Goal: Information Seeking & Learning: Find specific fact

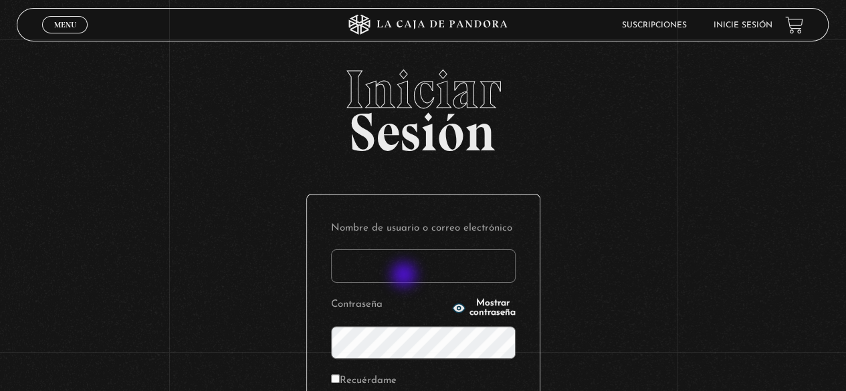
drag, startPoint x: 405, startPoint y: 276, endPoint x: 409, endPoint y: 257, distance: 19.8
click at [405, 276] on input "Nombre de usuario o correo electrónico" at bounding box center [423, 265] width 185 height 33
type input "lcampos85@gmail.com"
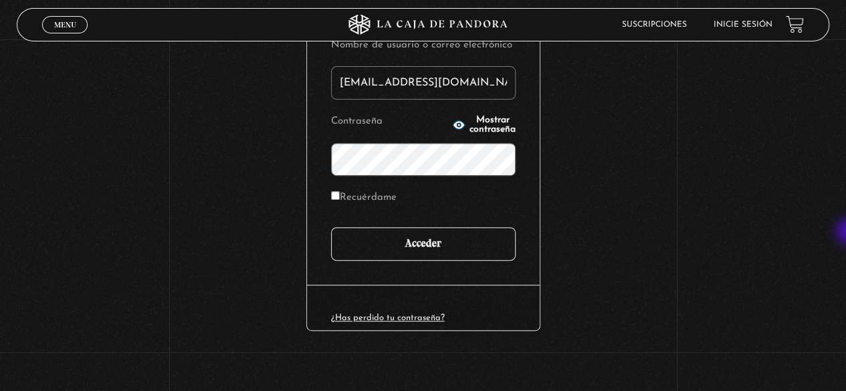
scroll to position [186, 0]
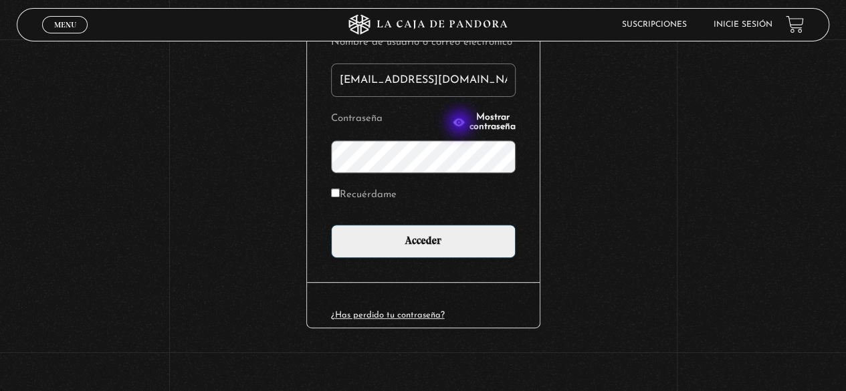
click at [470, 124] on span "Mostrar contraseña" at bounding box center [493, 122] width 46 height 19
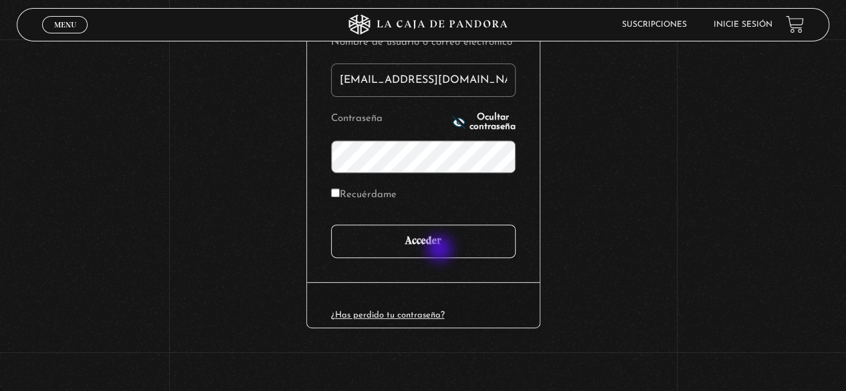
click at [440, 254] on input "Acceder" at bounding box center [423, 241] width 185 height 33
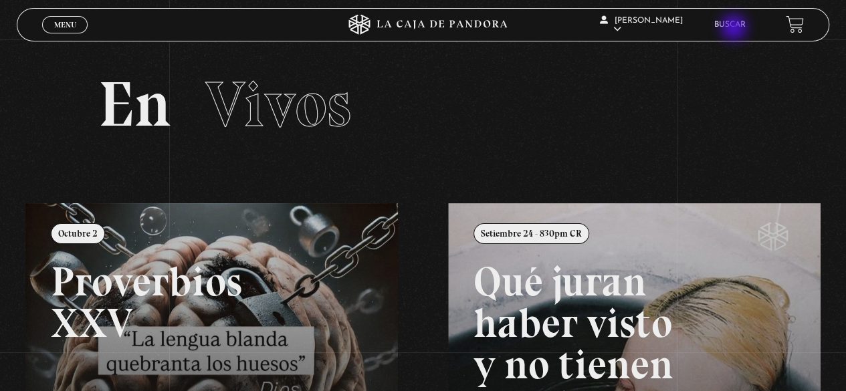
click at [735, 29] on link "Buscar" at bounding box center [729, 25] width 31 height 8
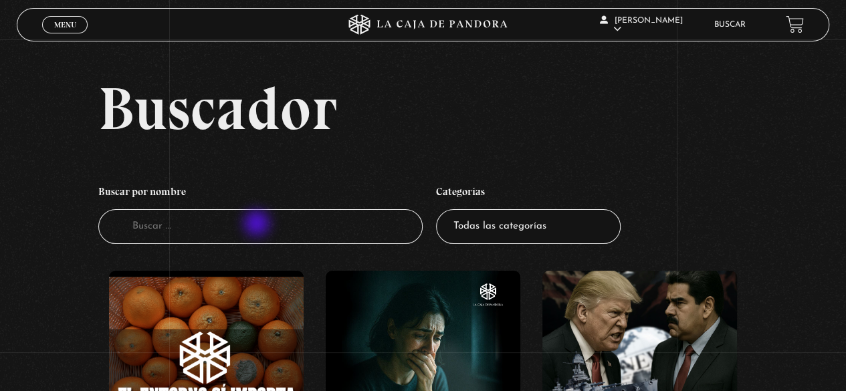
click at [258, 225] on input "Buscador" at bounding box center [260, 226] width 325 height 35
type input "perdon"
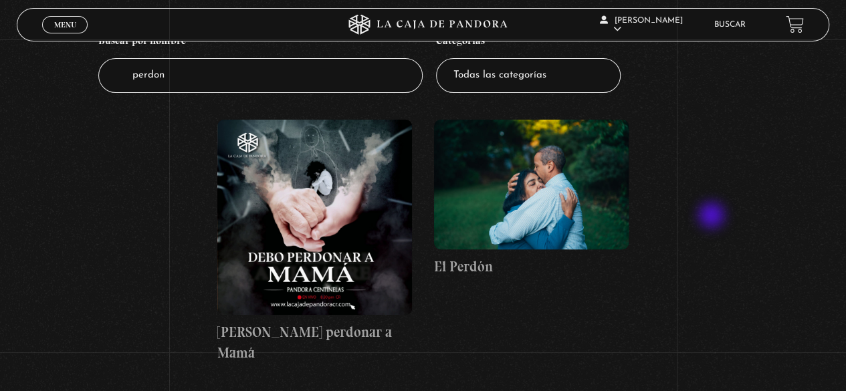
scroll to position [201, 0]
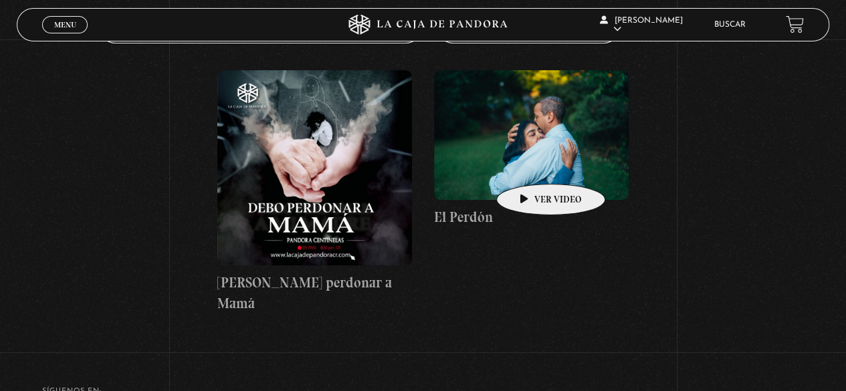
click at [530, 164] on figure at bounding box center [531, 135] width 195 height 130
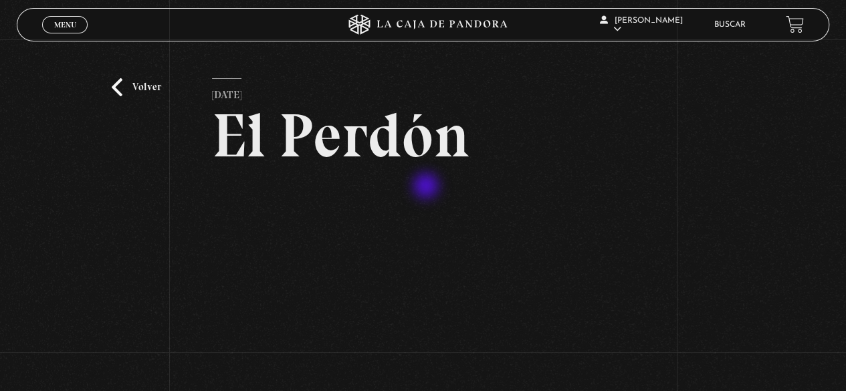
scroll to position [201, 0]
